Goal: Navigation & Orientation: Find specific page/section

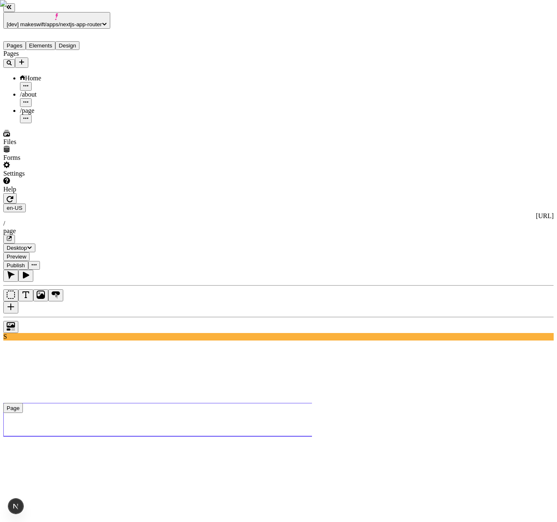
click at [82, 123] on div "Pages Home /about /page" at bounding box center [62, 86] width 118 height 73
click at [94, 123] on div "Pages Home /about /page" at bounding box center [62, 86] width 118 height 73
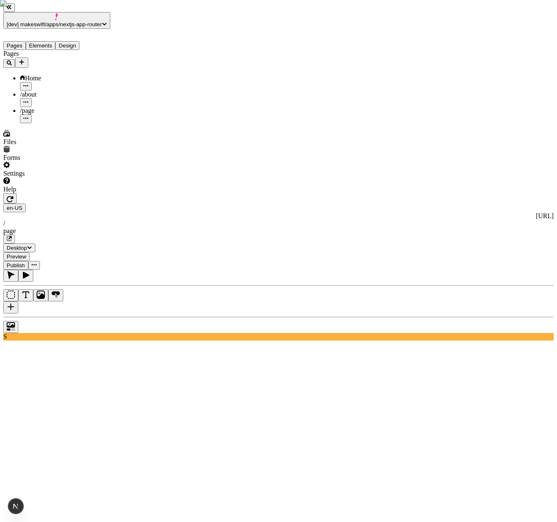
click at [94, 123] on div "Pages Home /about /page" at bounding box center [62, 86] width 118 height 73
